Goal: Task Accomplishment & Management: Complete application form

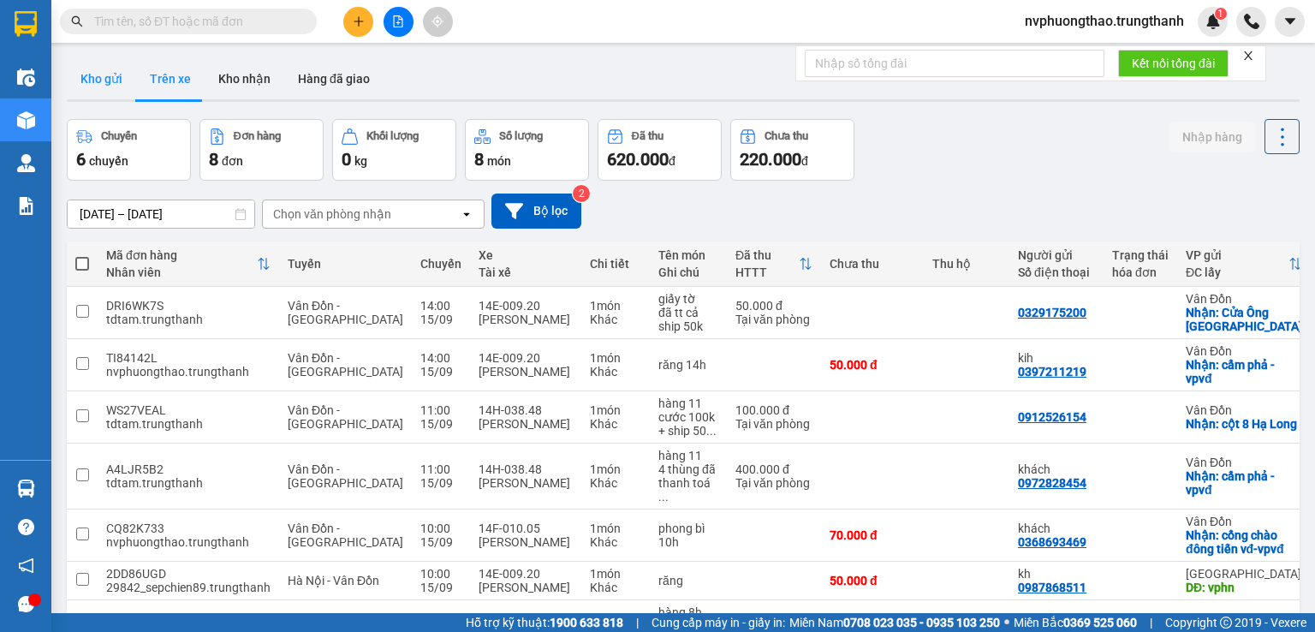
click at [98, 86] on button "Kho gửi" at bounding box center [101, 78] width 69 height 41
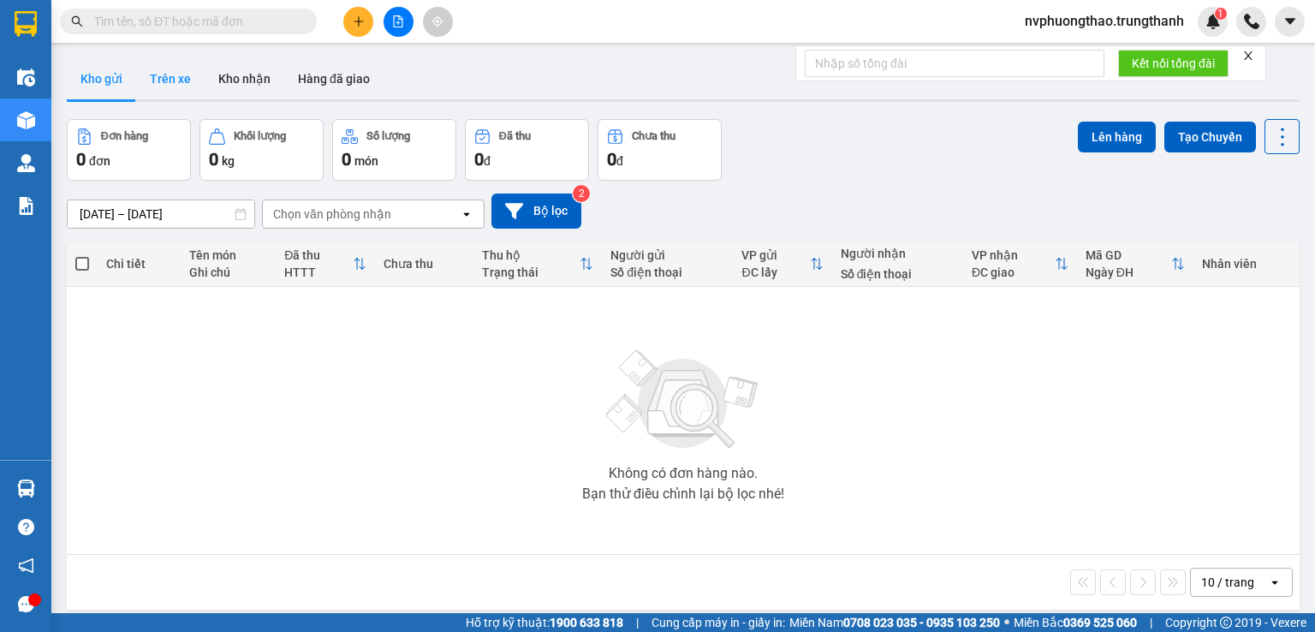
click at [178, 81] on button "Trên xe" at bounding box center [170, 78] width 68 height 41
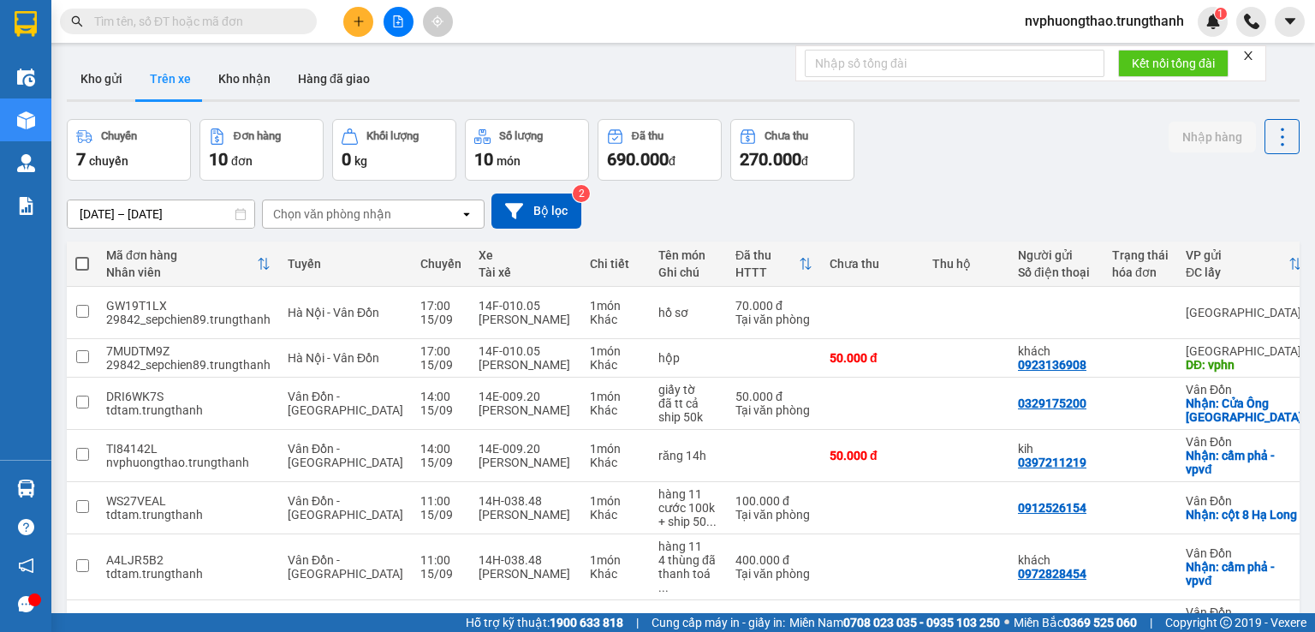
paste input "0968440555"
type input "0968440555"
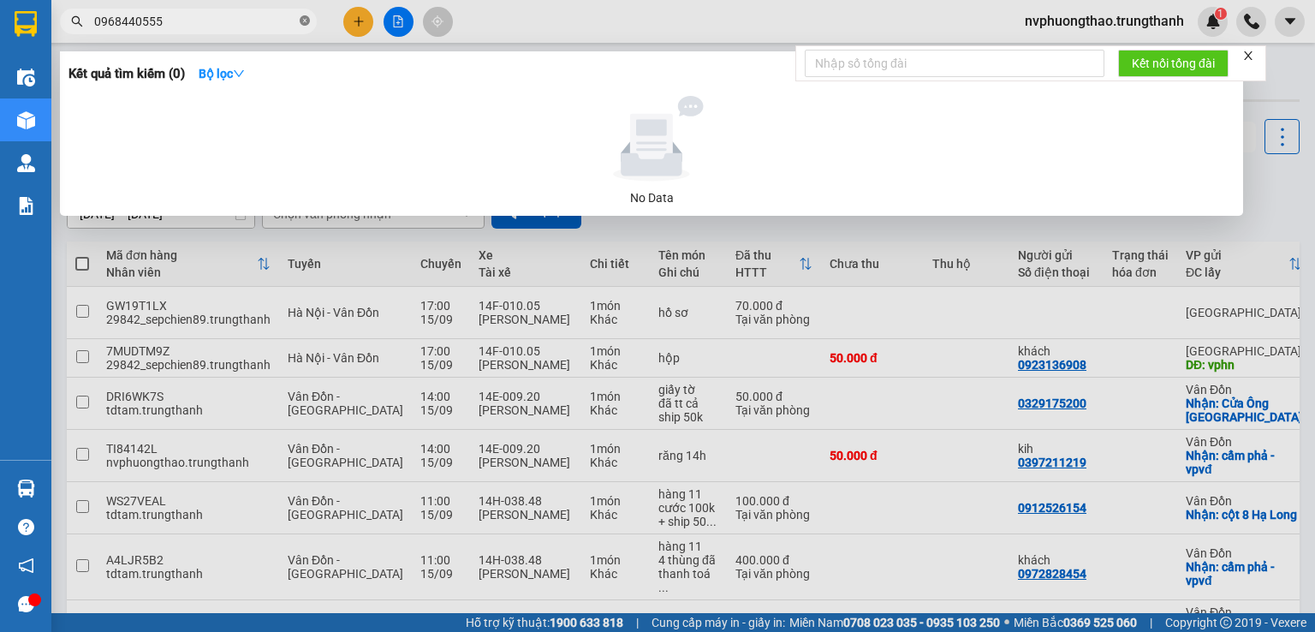
click at [301, 21] on icon "close-circle" at bounding box center [305, 20] width 10 height 10
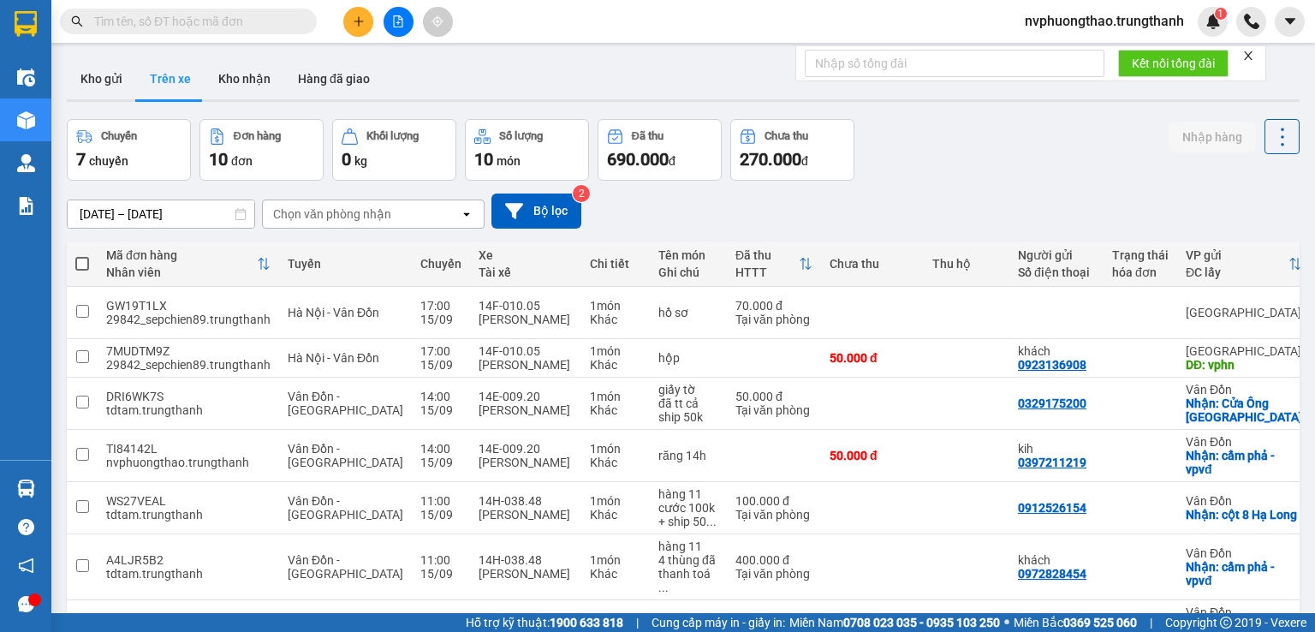
click at [259, 15] on input "text" at bounding box center [195, 21] width 202 height 19
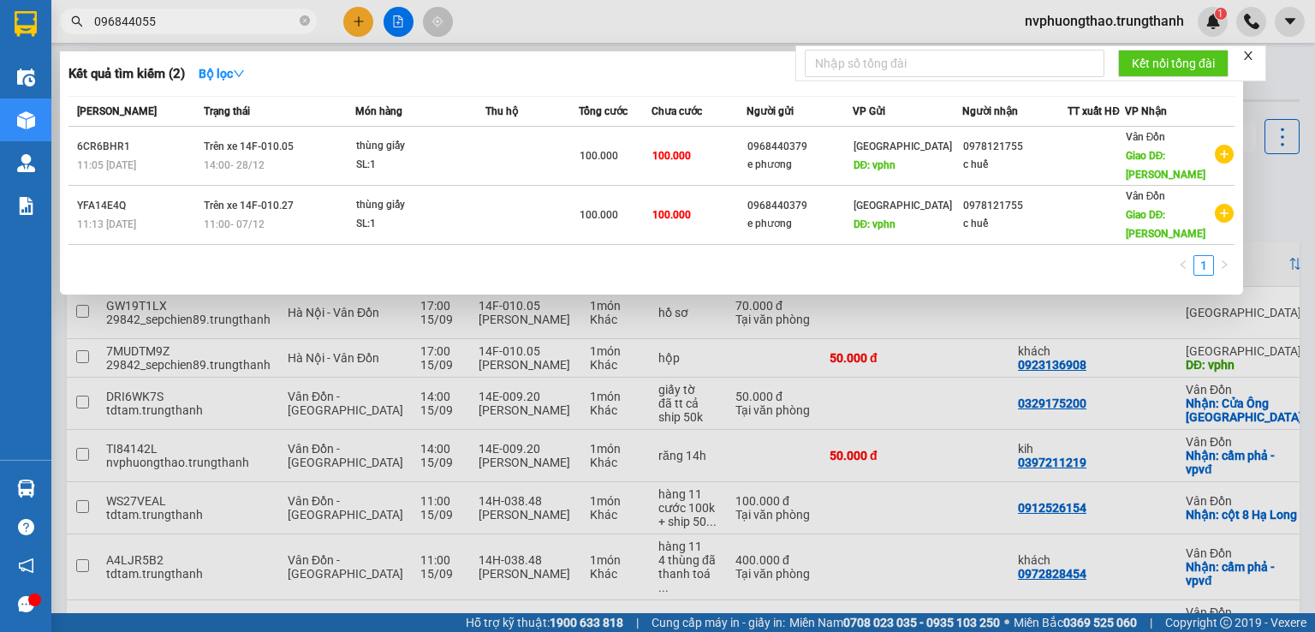
type input "0968440555"
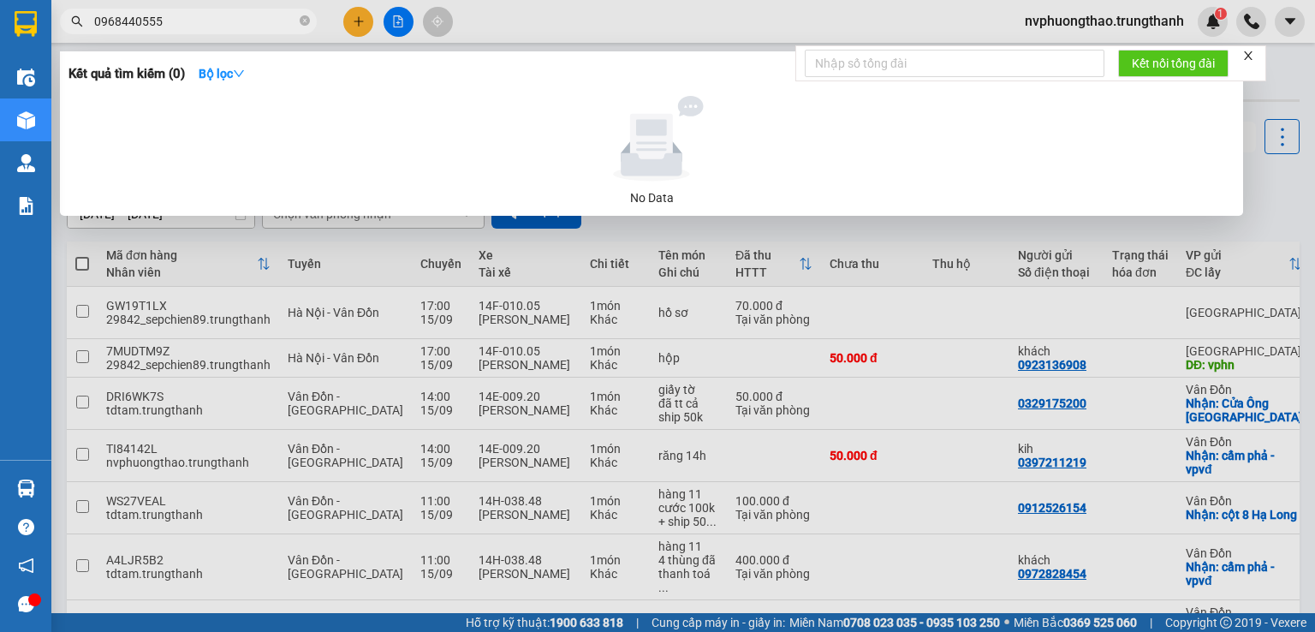
drag, startPoint x: 182, startPoint y: 25, endPoint x: 63, endPoint y: 11, distance: 119.8
click at [63, 11] on div "0968440555" at bounding box center [167, 22] width 334 height 26
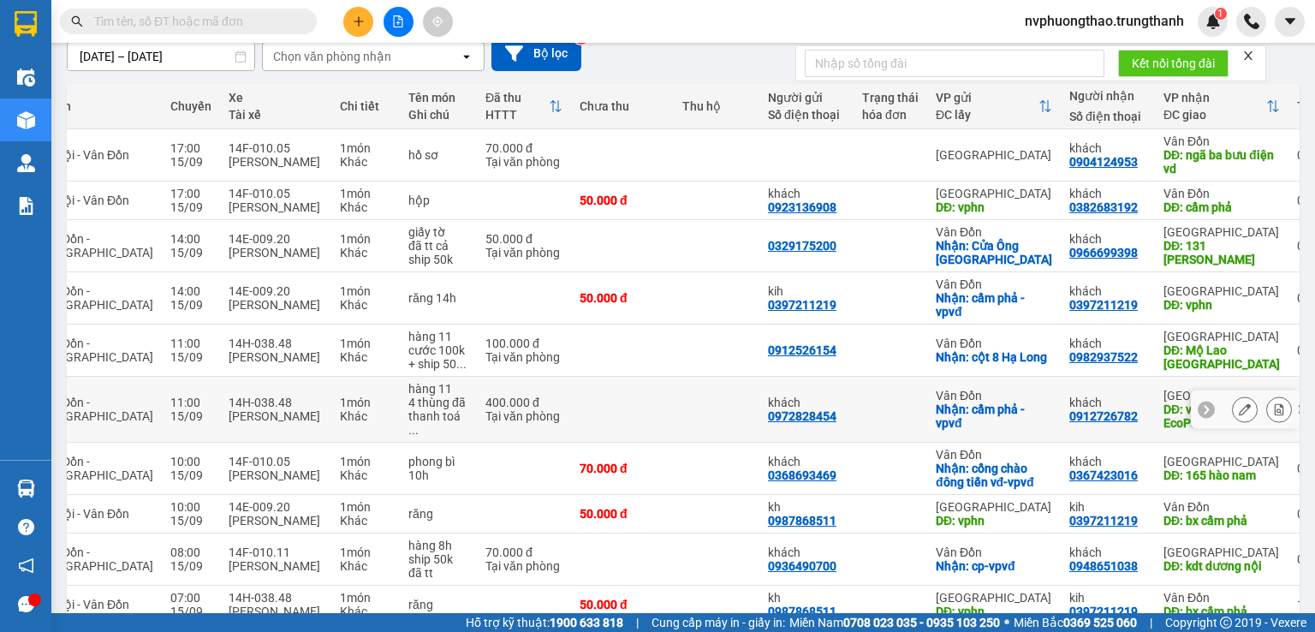
scroll to position [128, 0]
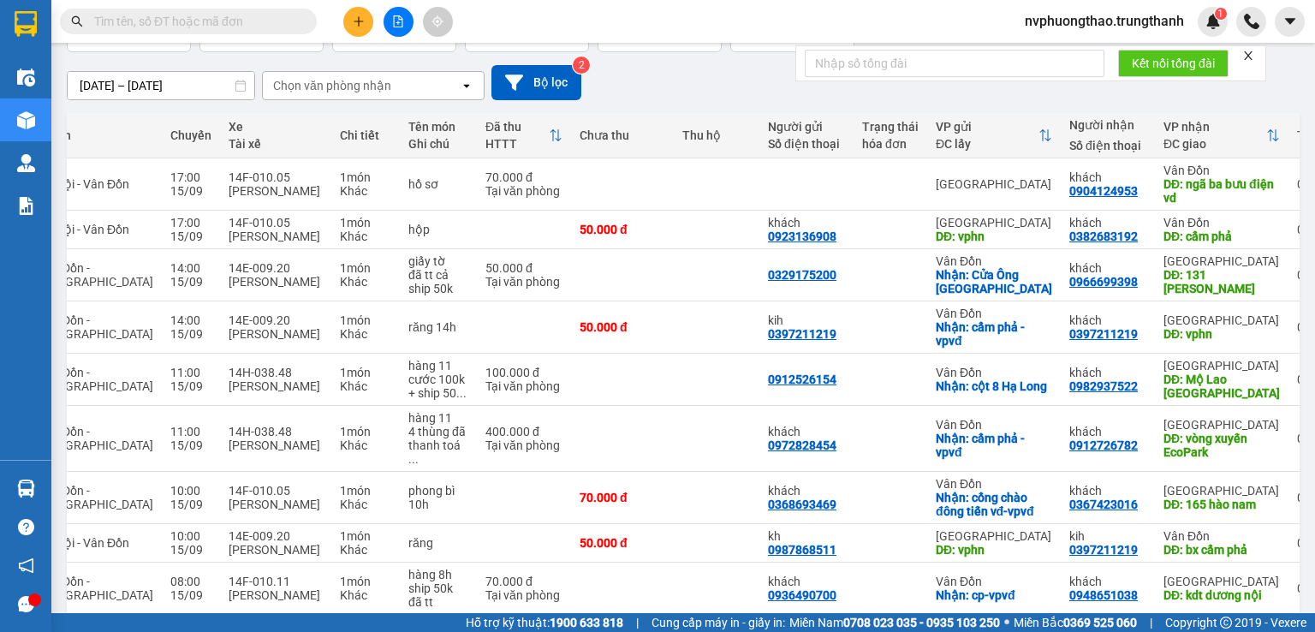
click at [220, 19] on input "text" at bounding box center [195, 21] width 202 height 19
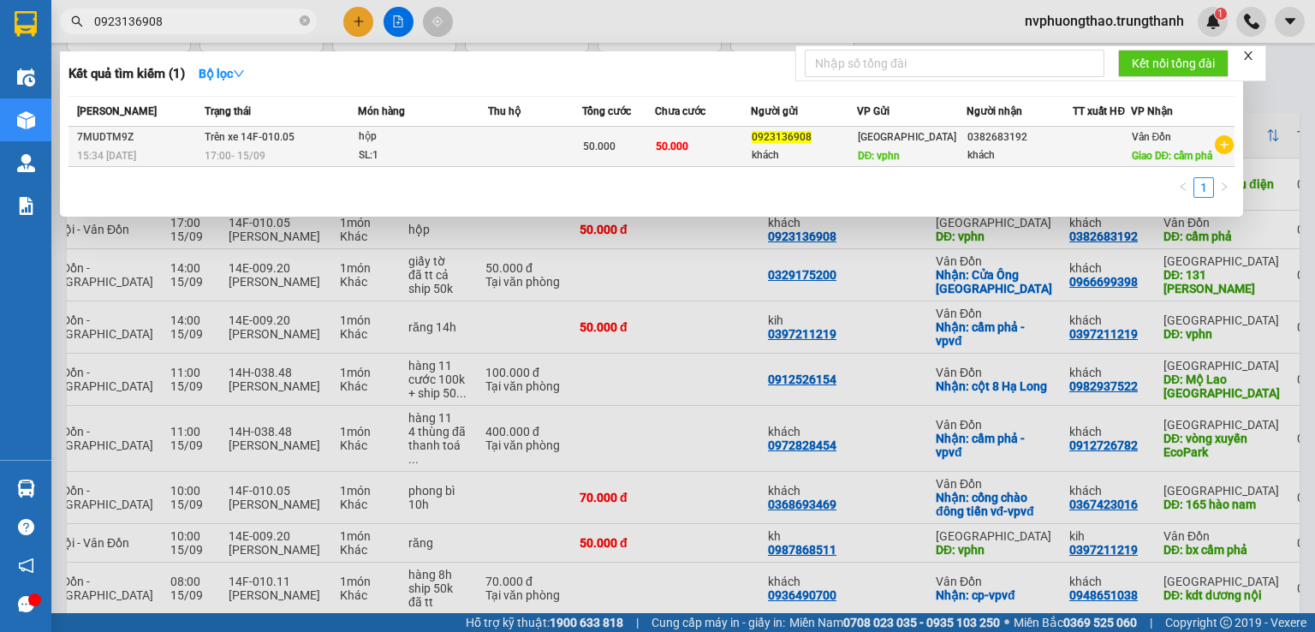
type input "0923136908"
click at [418, 144] on div "hộp" at bounding box center [423, 137] width 128 height 19
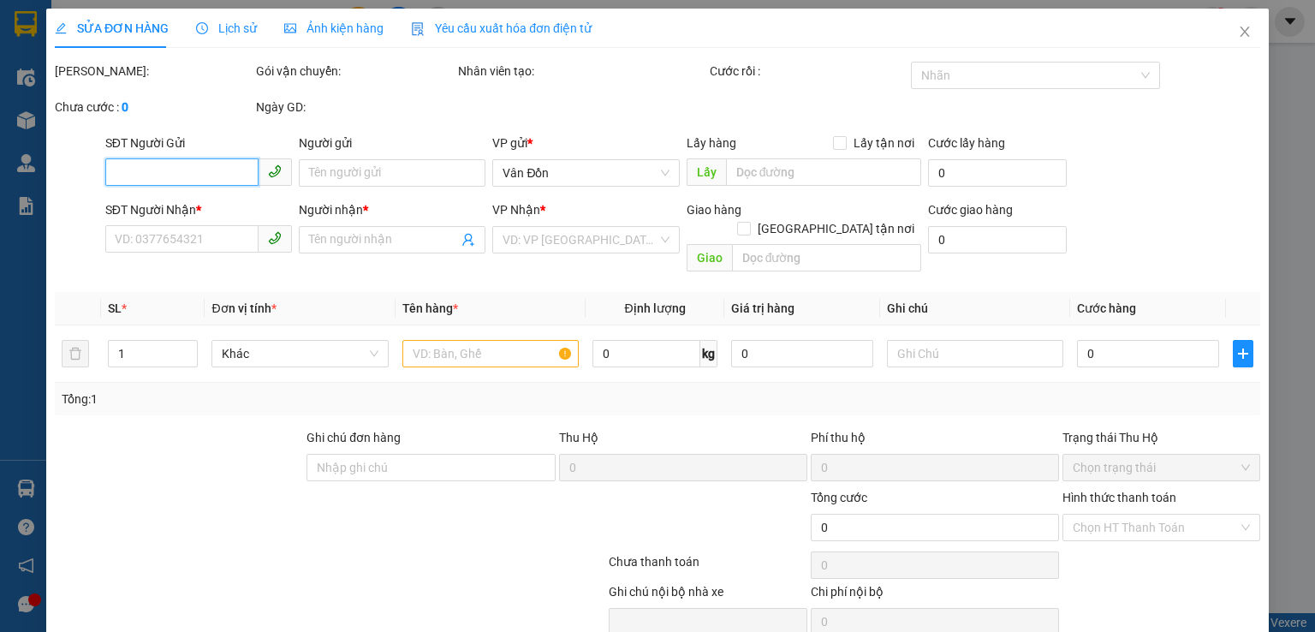
type input "0923136908"
type input "khách"
type input "vphn"
type input "0382683192"
type input "khách"
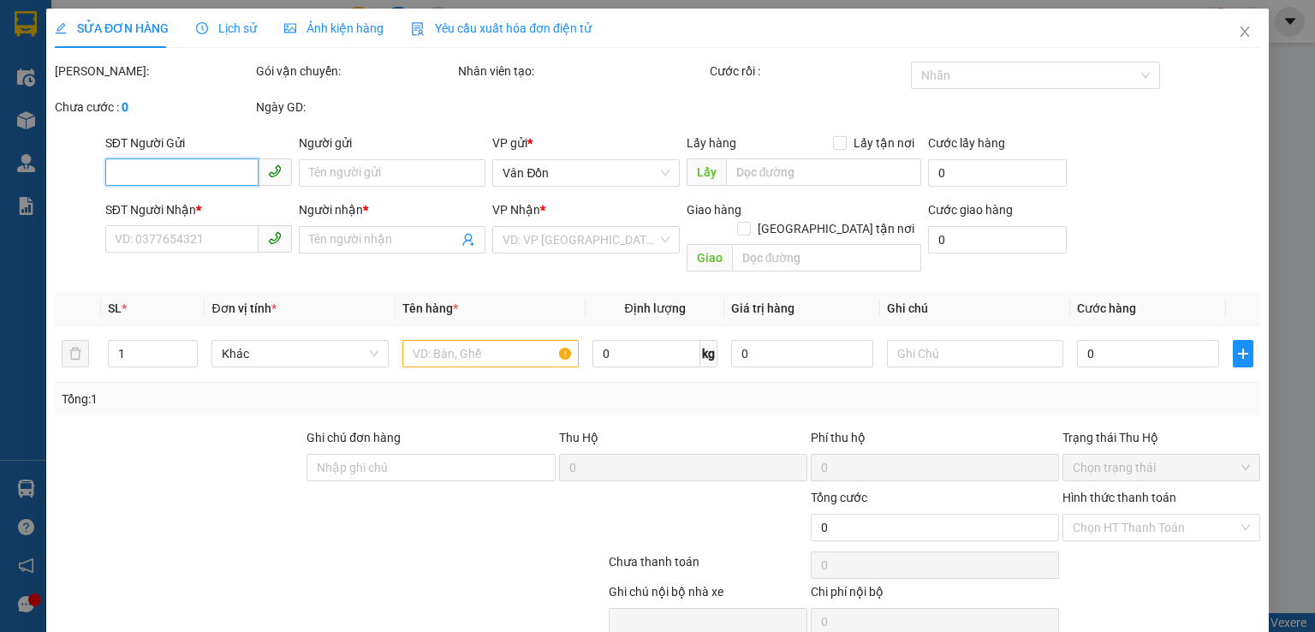
type input "cẩm phả"
type input "50.000"
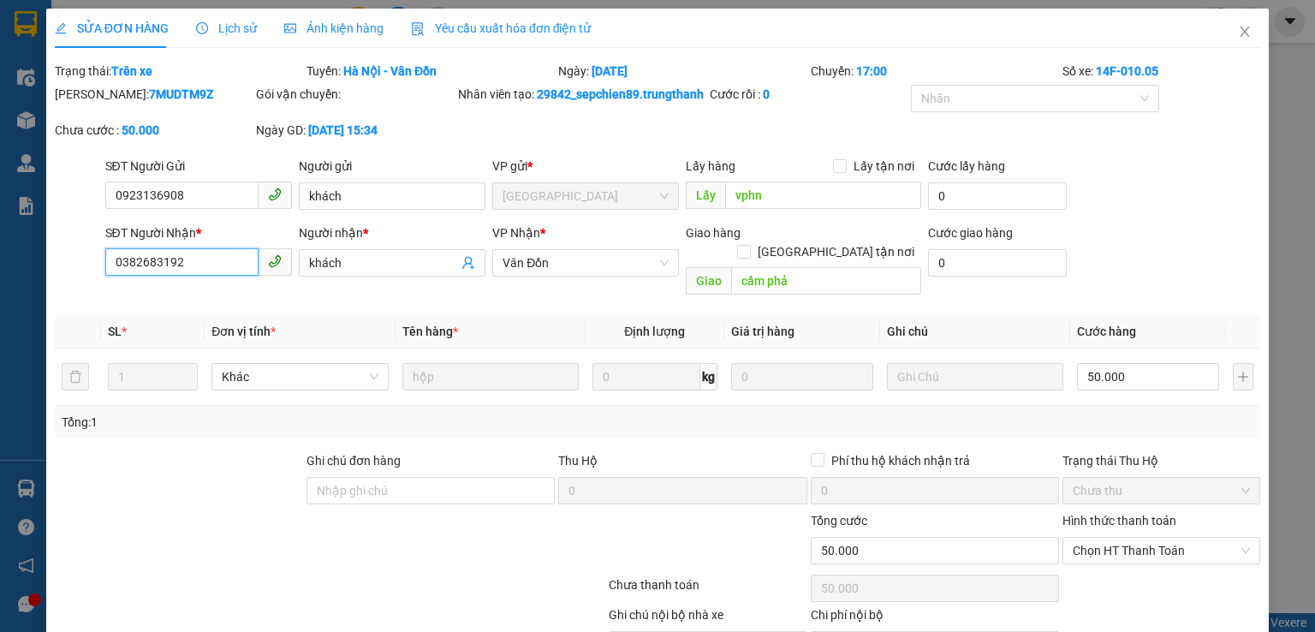
drag, startPoint x: 194, startPoint y: 270, endPoint x: 98, endPoint y: 282, distance: 95.8
click at [98, 282] on div "SĐT Người Nhận * 0382683192 0382683192 Người nhận * khách VP Nhận * Vân Đồn Gia…" at bounding box center [657, 262] width 1209 height 79
paste input "0968440555"
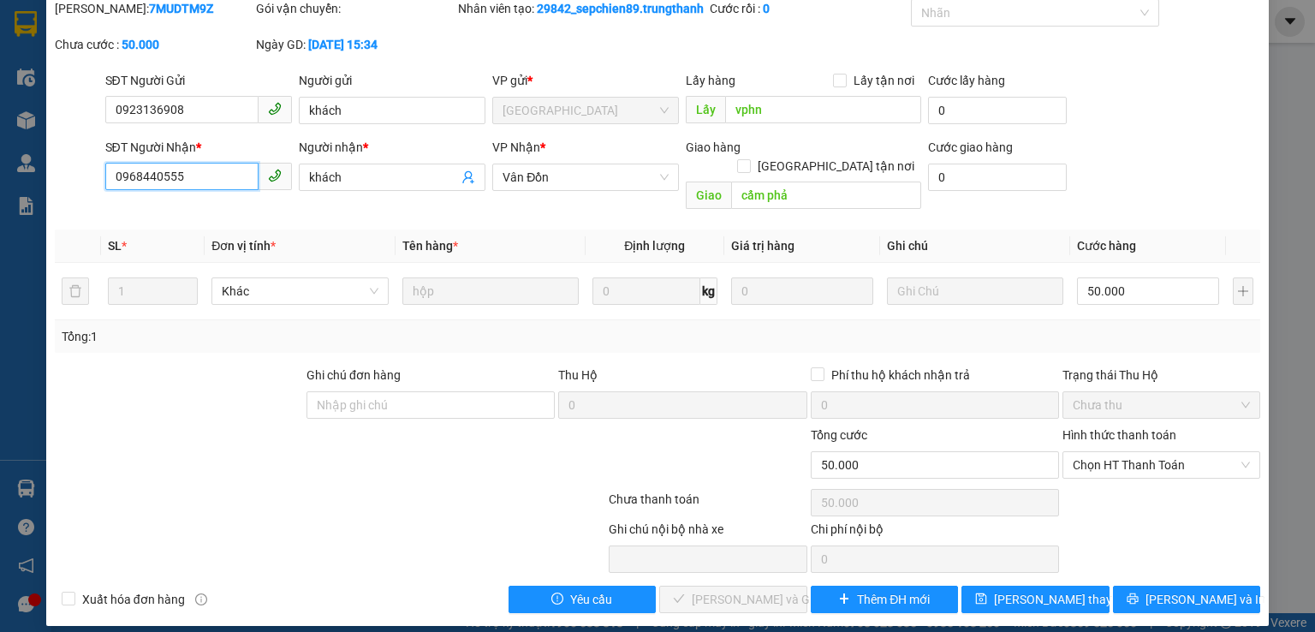
scroll to position [99, 0]
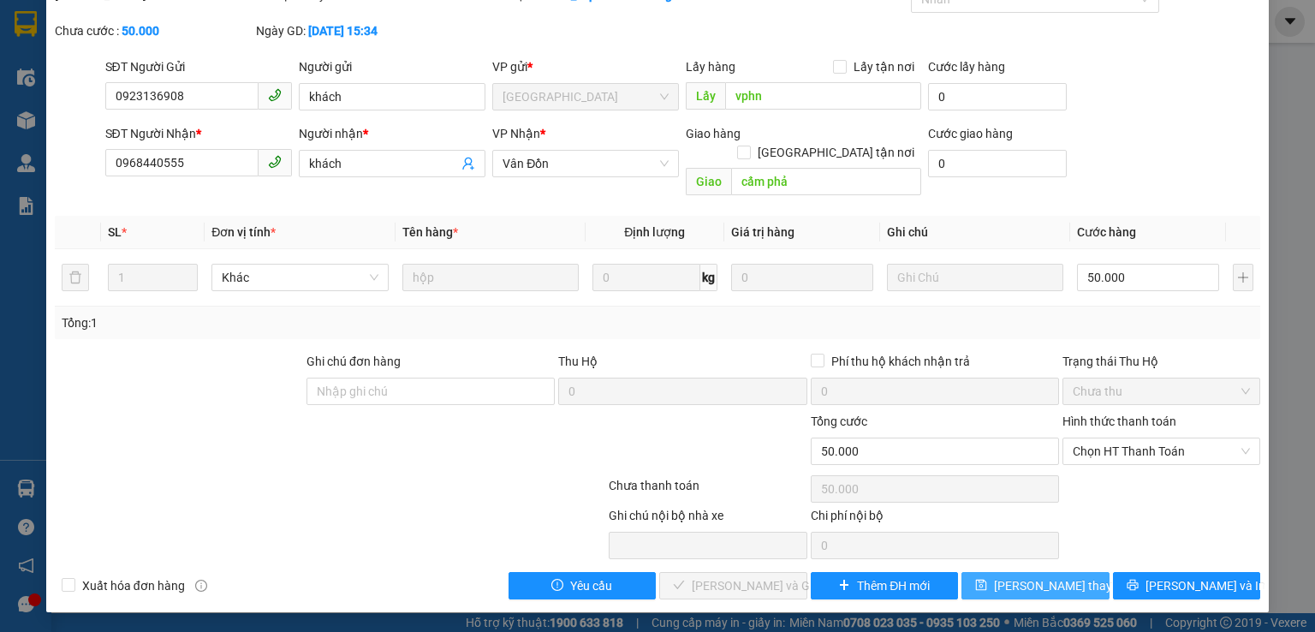
click at [1007, 581] on span "[PERSON_NAME] thay đổi" at bounding box center [1062, 585] width 137 height 19
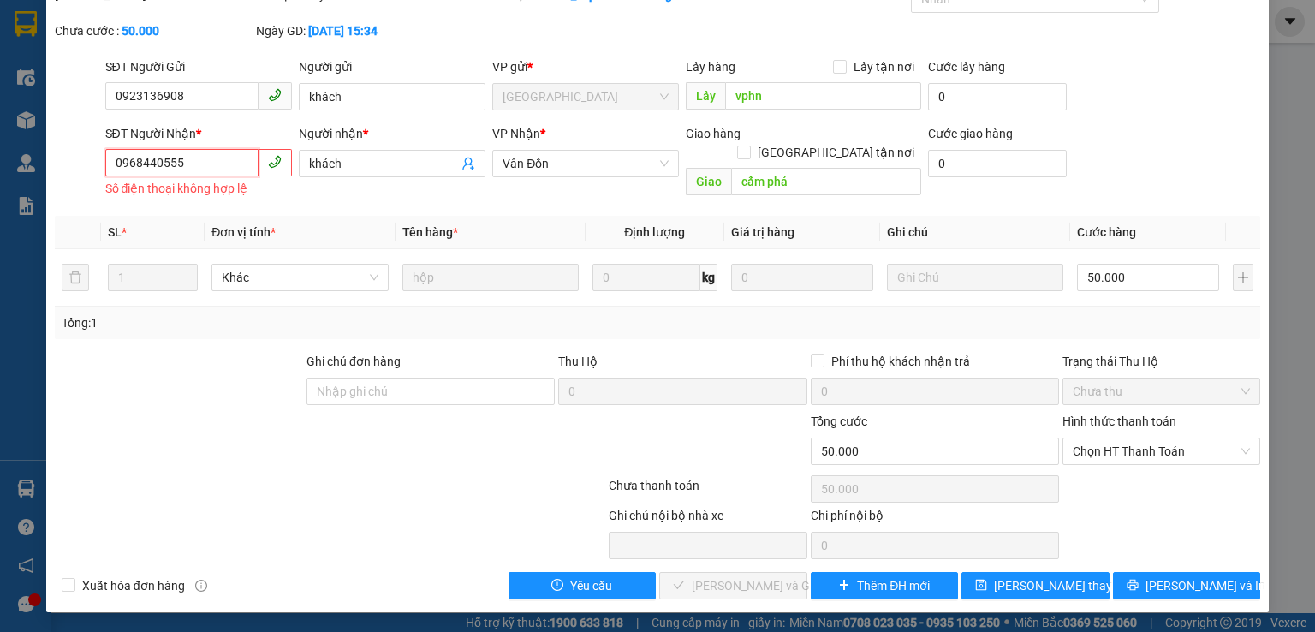
click at [120, 176] on input "0968440555" at bounding box center [181, 162] width 153 height 27
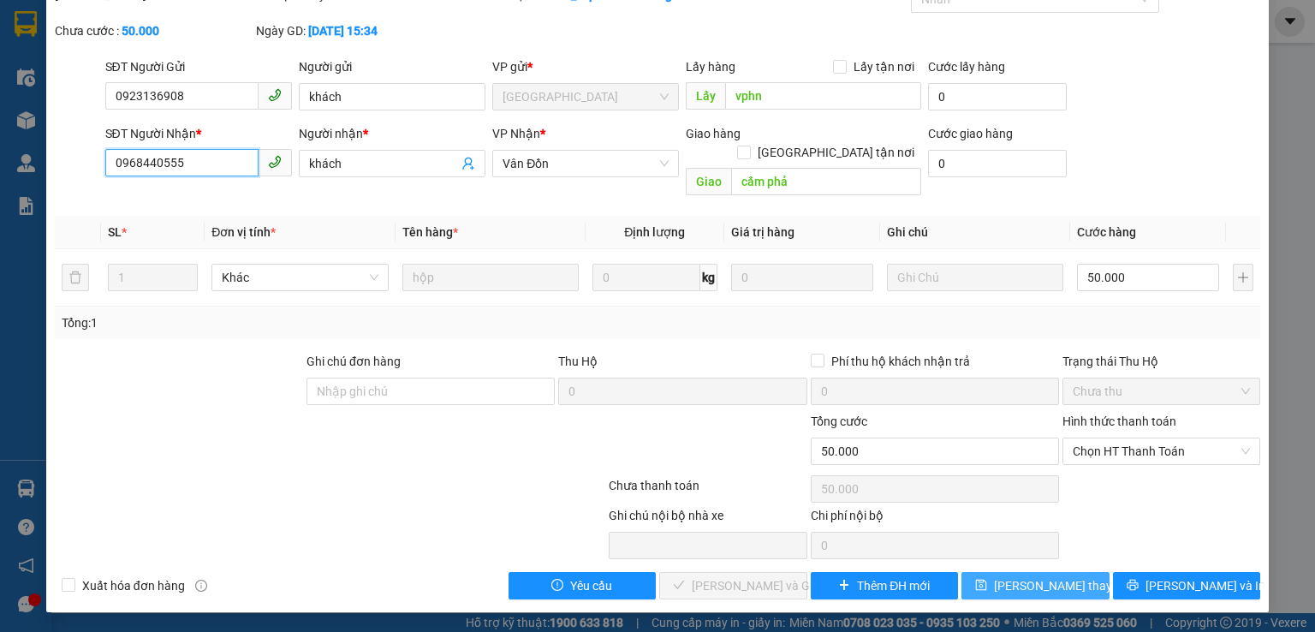
type input "0968440555"
click at [1038, 579] on span "[PERSON_NAME] thay đổi" at bounding box center [1062, 585] width 137 height 19
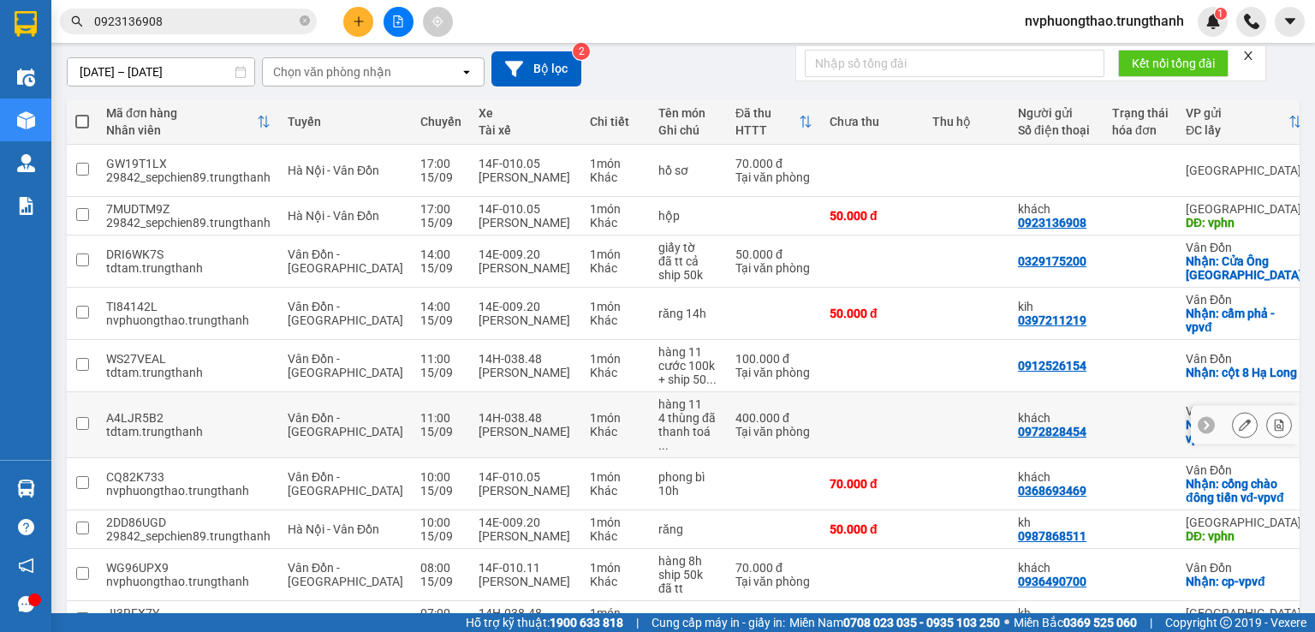
scroll to position [243, 0]
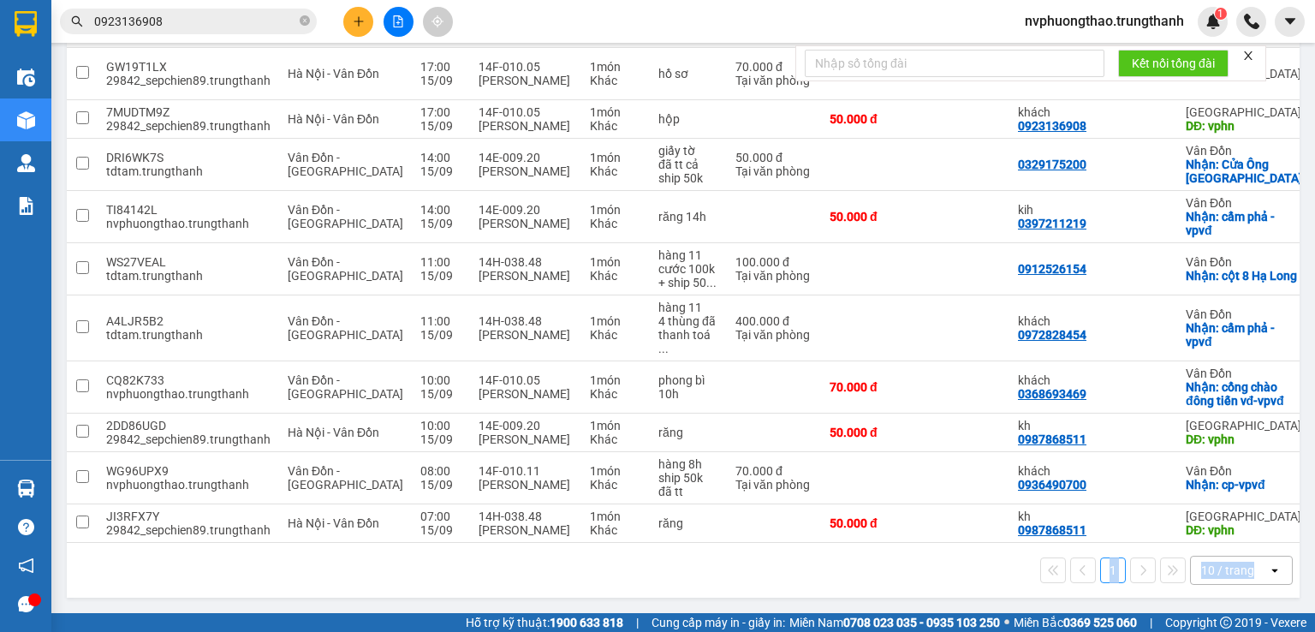
drag, startPoint x: 1050, startPoint y: 543, endPoint x: 1264, endPoint y: 552, distance: 214.3
click at [1264, 552] on div "1 10 / trang open" at bounding box center [683, 570] width 1233 height 55
click at [947, 556] on div "1 10 / trang open" at bounding box center [683, 570] width 1219 height 29
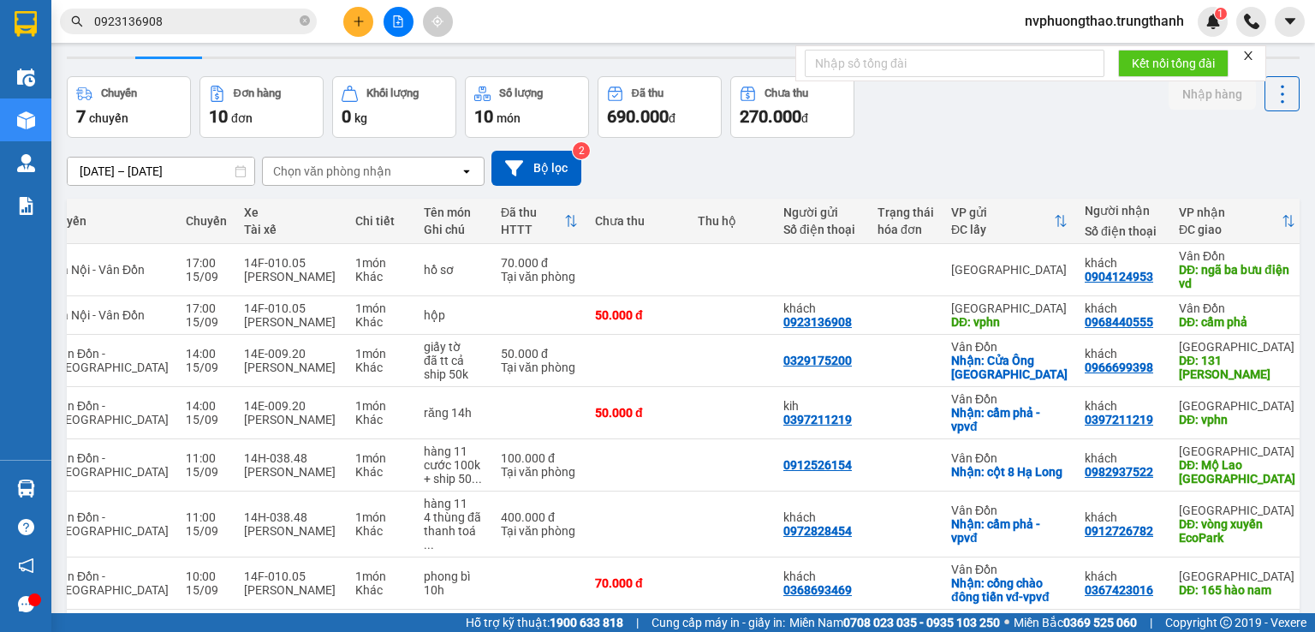
scroll to position [0, 0]
